Goal: Transaction & Acquisition: Purchase product/service

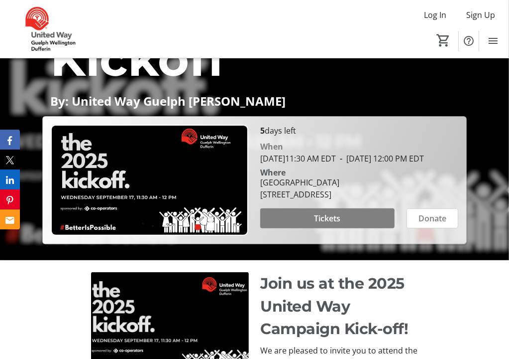
scroll to position [179, 0]
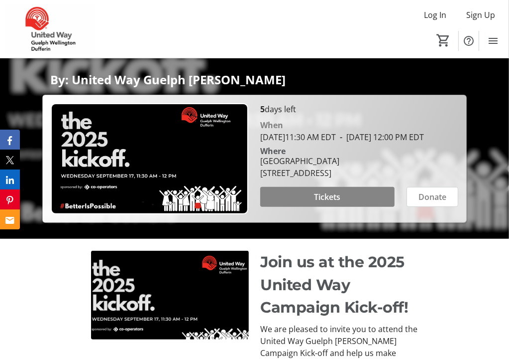
click at [303, 207] on span at bounding box center [327, 197] width 134 height 24
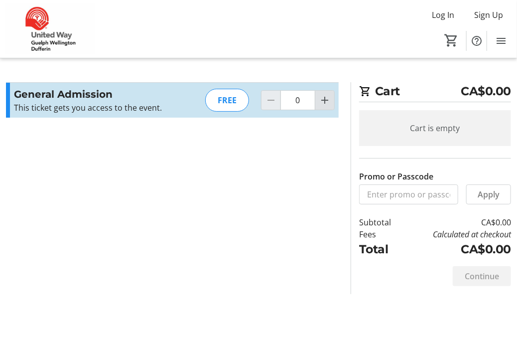
click at [322, 100] on mat-icon "Increment by one" at bounding box center [325, 100] width 12 height 12
type input "1"
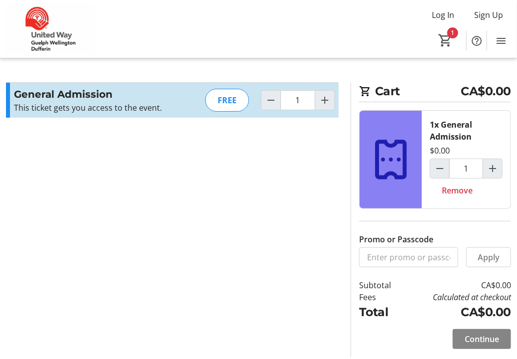
click at [468, 338] on span "Continue" at bounding box center [482, 339] width 34 height 12
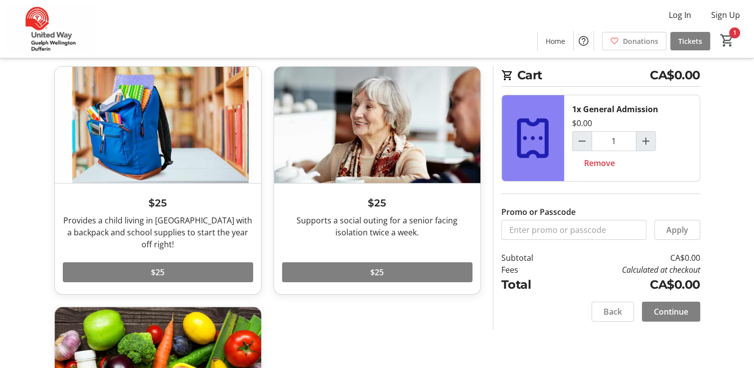
scroll to position [38, 0]
